Goal: Information Seeking & Learning: Compare options

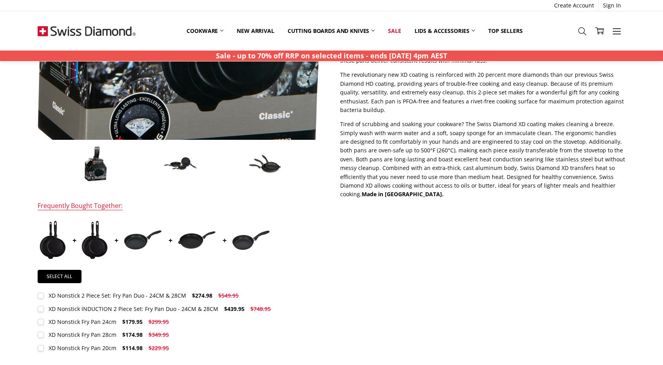
scroll to position [235, 0]
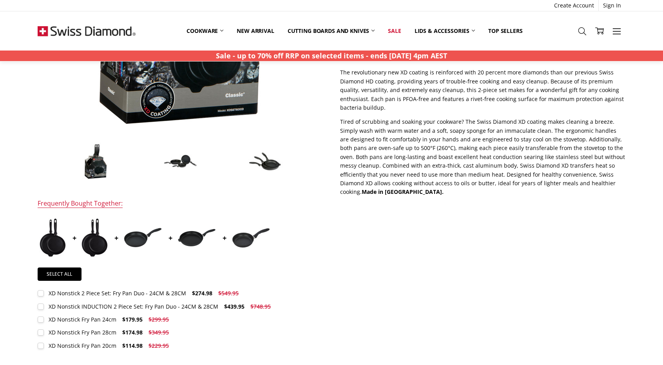
click at [194, 239] on img at bounding box center [196, 237] width 39 height 19
click at [239, 240] on img at bounding box center [250, 238] width 39 height 21
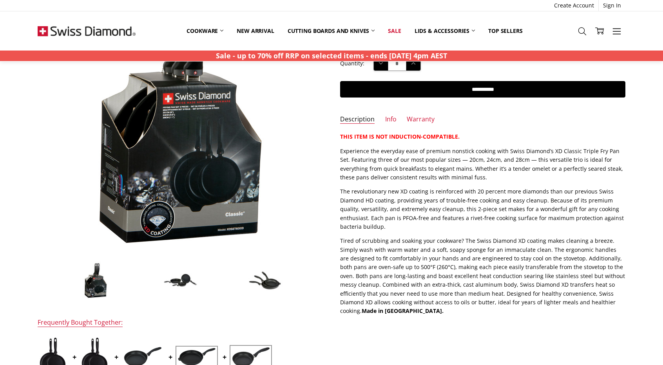
scroll to position [117, 0]
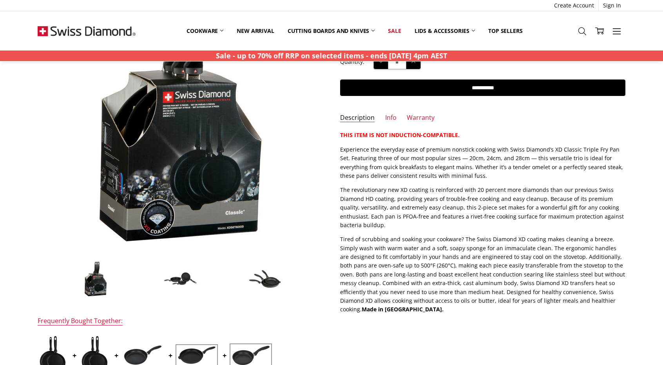
click at [414, 332] on div "$349.98 $699.95 MSRP: You save Add to Wish List" at bounding box center [331, 227] width 605 height 515
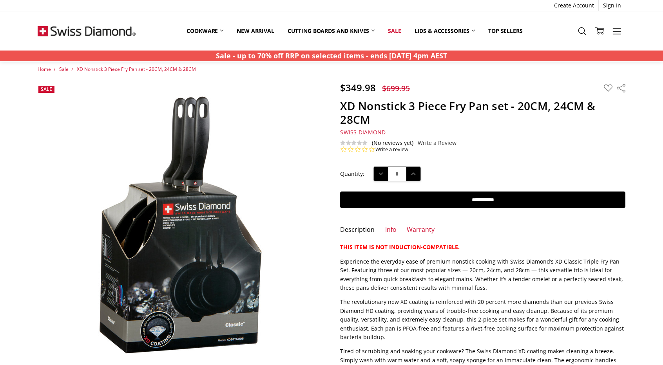
scroll to position [0, 0]
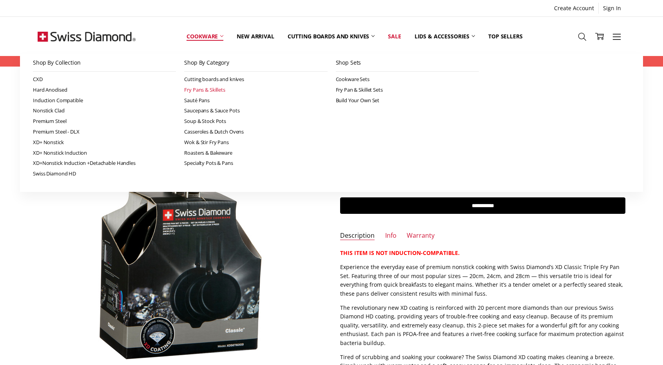
click at [221, 87] on link "Fry Pans & Skillets" at bounding box center [255, 90] width 143 height 11
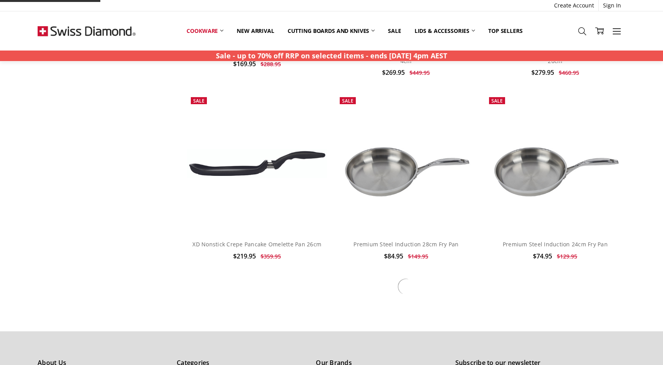
scroll to position [2193, 0]
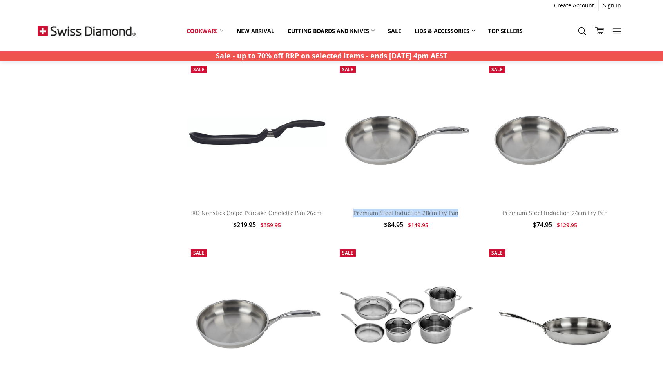
drag, startPoint x: 352, startPoint y: 211, endPoint x: 463, endPoint y: 211, distance: 111.2
click at [463, 211] on h4 "Premium Steel Induction 28cm Fry Pan" at bounding box center [406, 213] width 132 height 9
copy link "Premium Steel Induction 28cm Fry Pan"
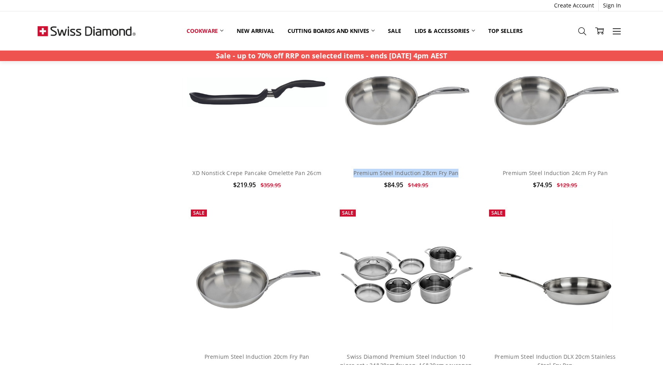
scroll to position [2232, 0]
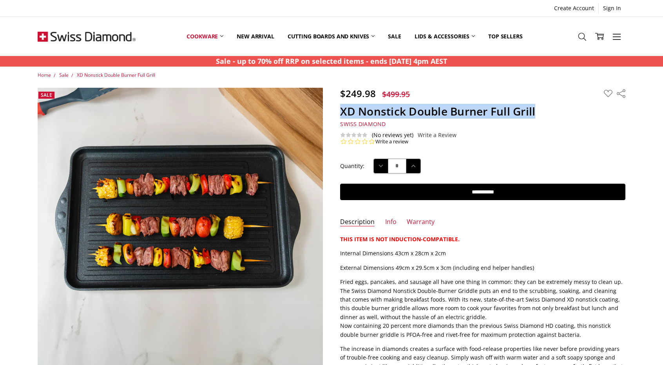
drag, startPoint x: 342, startPoint y: 110, endPoint x: 544, endPoint y: 114, distance: 202.9
click at [544, 114] on h1 "XD Nonstick Double Burner Full Grill" at bounding box center [482, 112] width 285 height 14
copy h1 "XD Nonstick Double Burner Full Grill"
